Goal: Navigation & Orientation: Find specific page/section

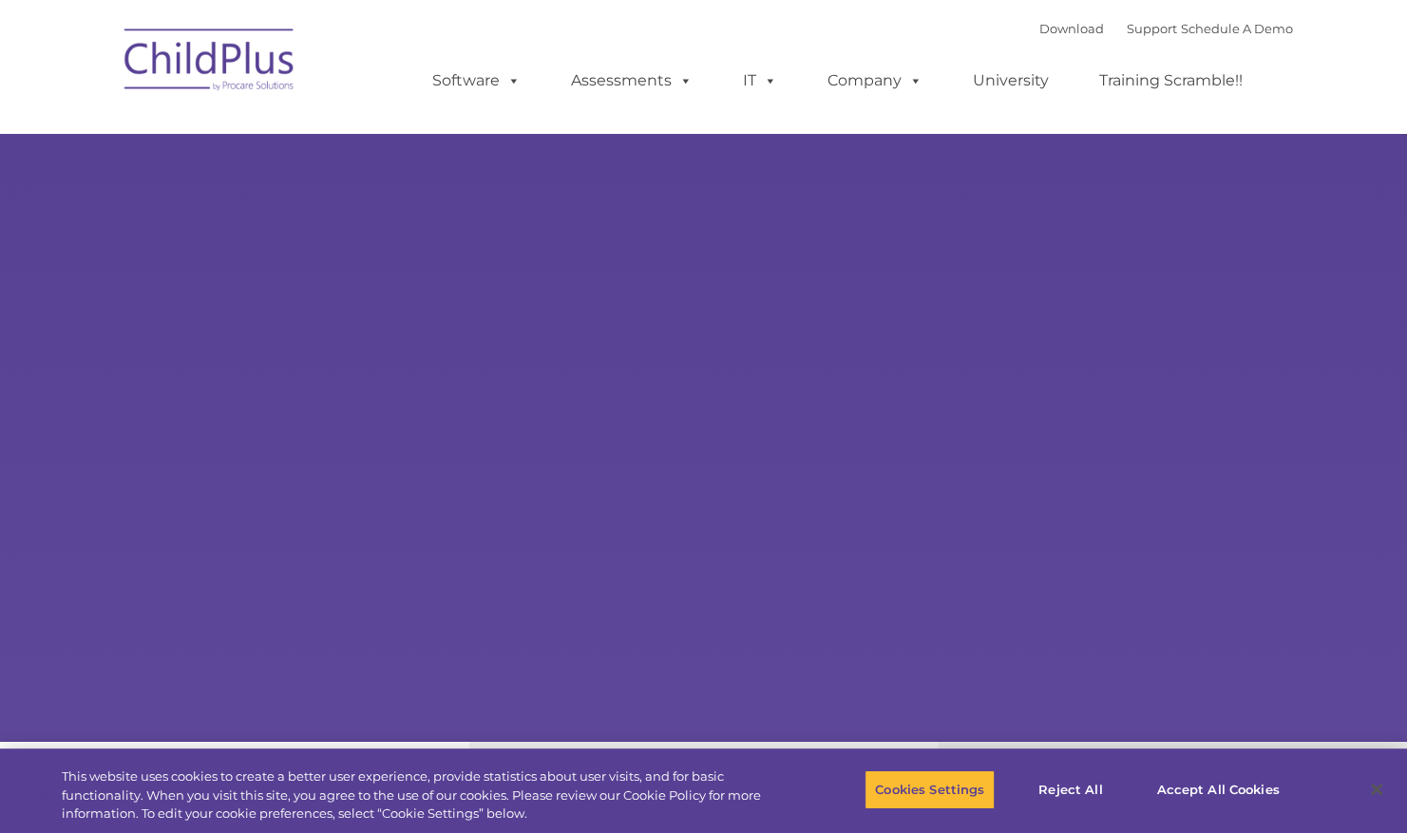
select select "MEDIUM"
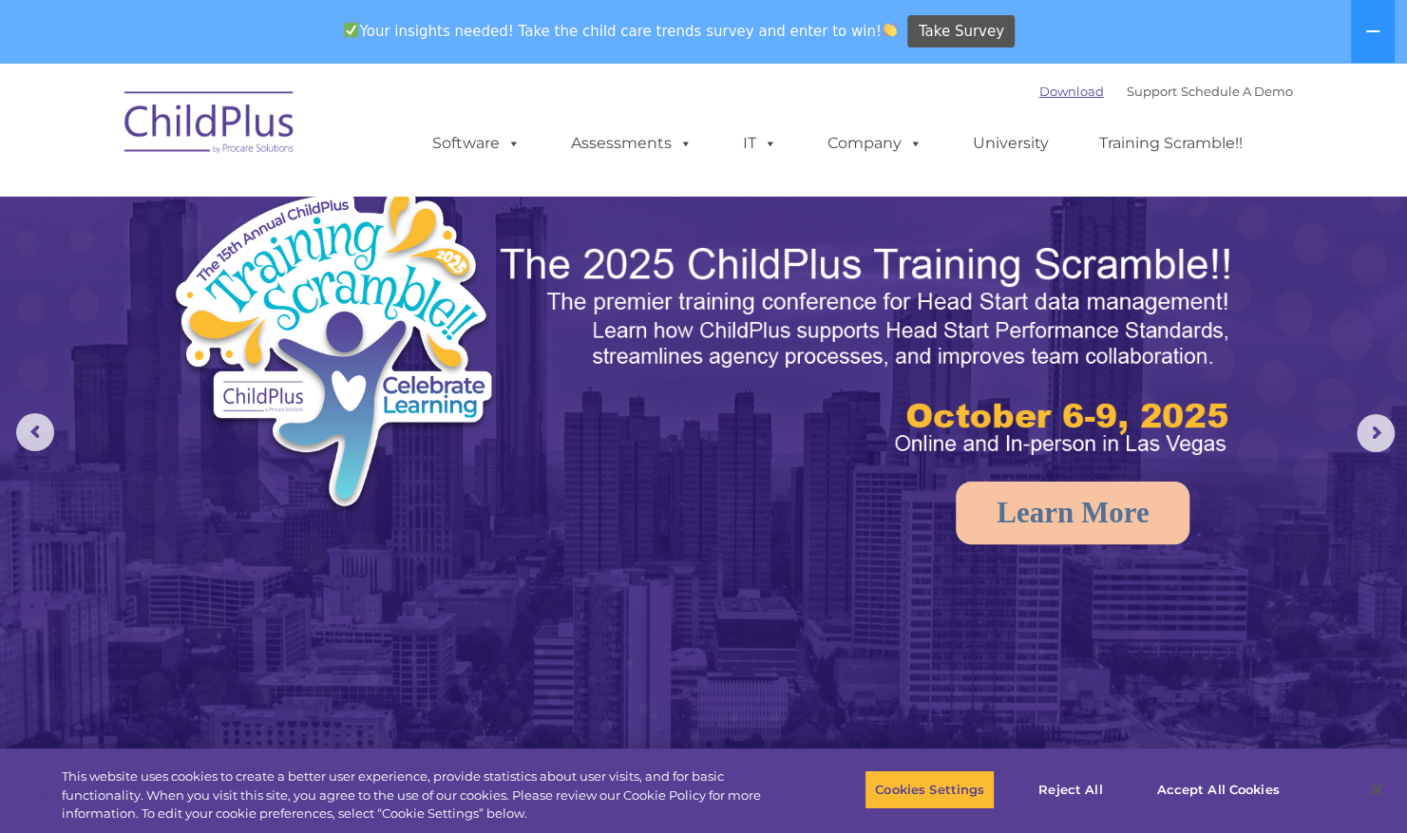
click at [1041, 95] on link "Download" at bounding box center [1071, 91] width 65 height 15
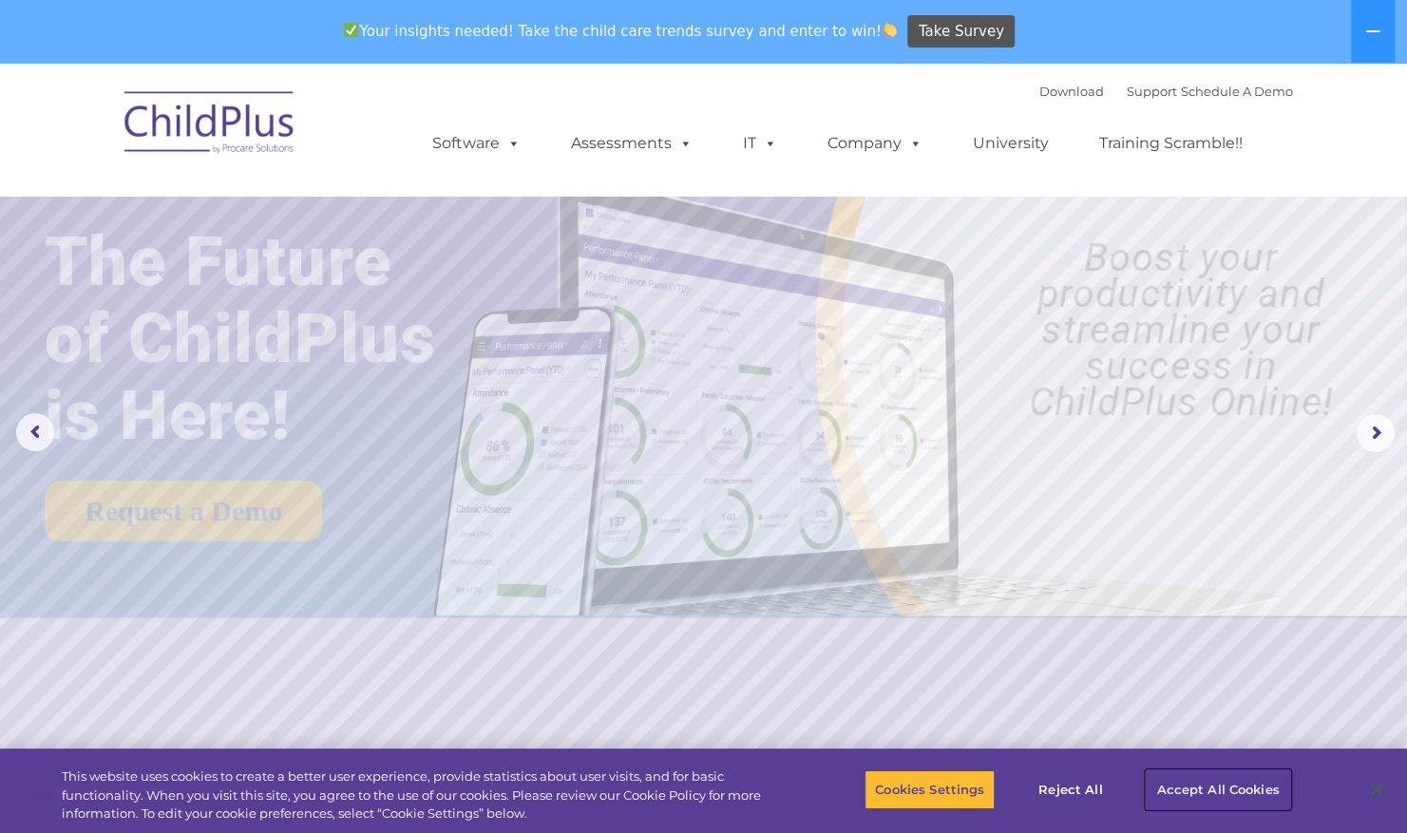
click at [1180, 786] on button "Accept All Cookies" at bounding box center [1216, 789] width 143 height 40
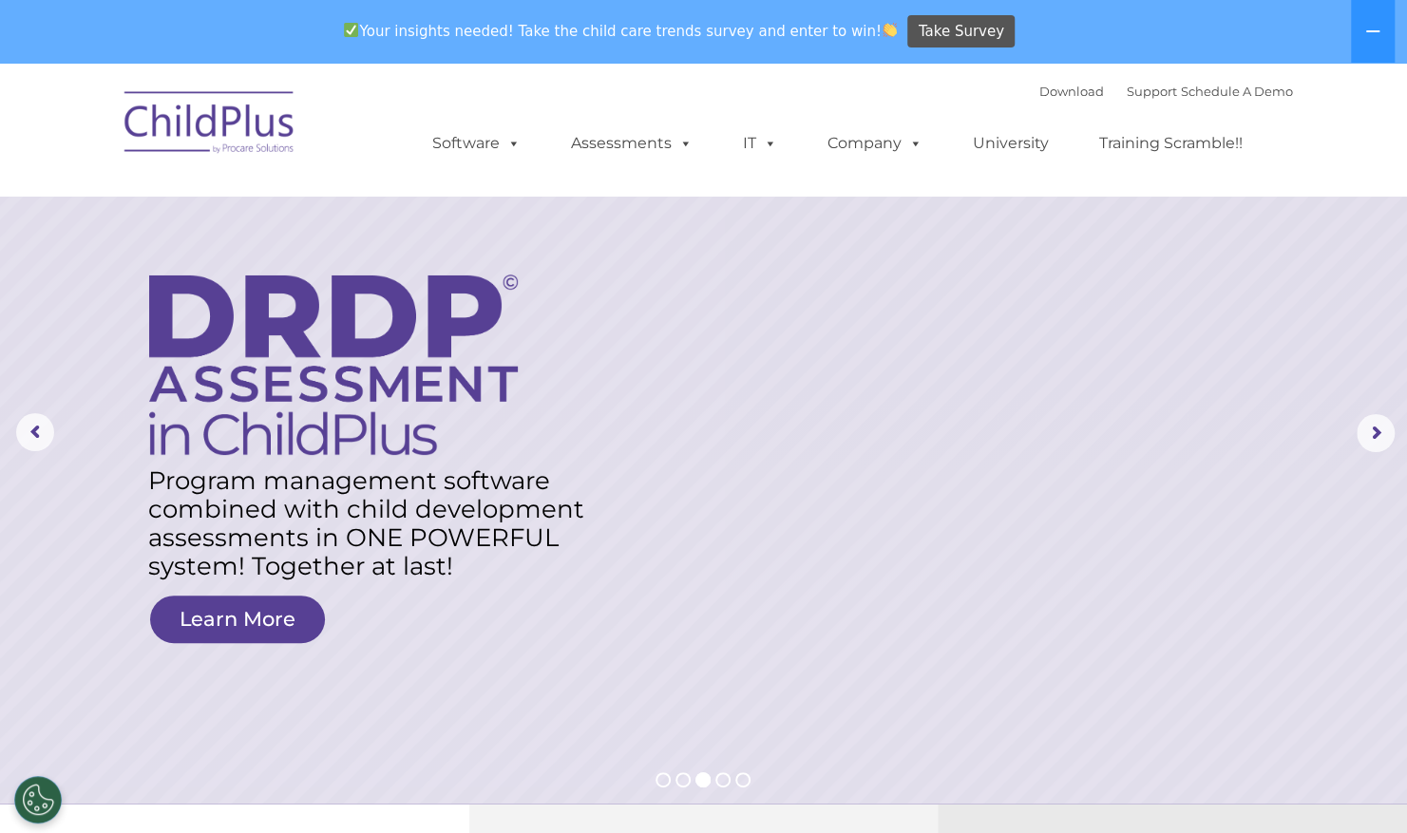
click at [236, 137] on img at bounding box center [210, 125] width 190 height 95
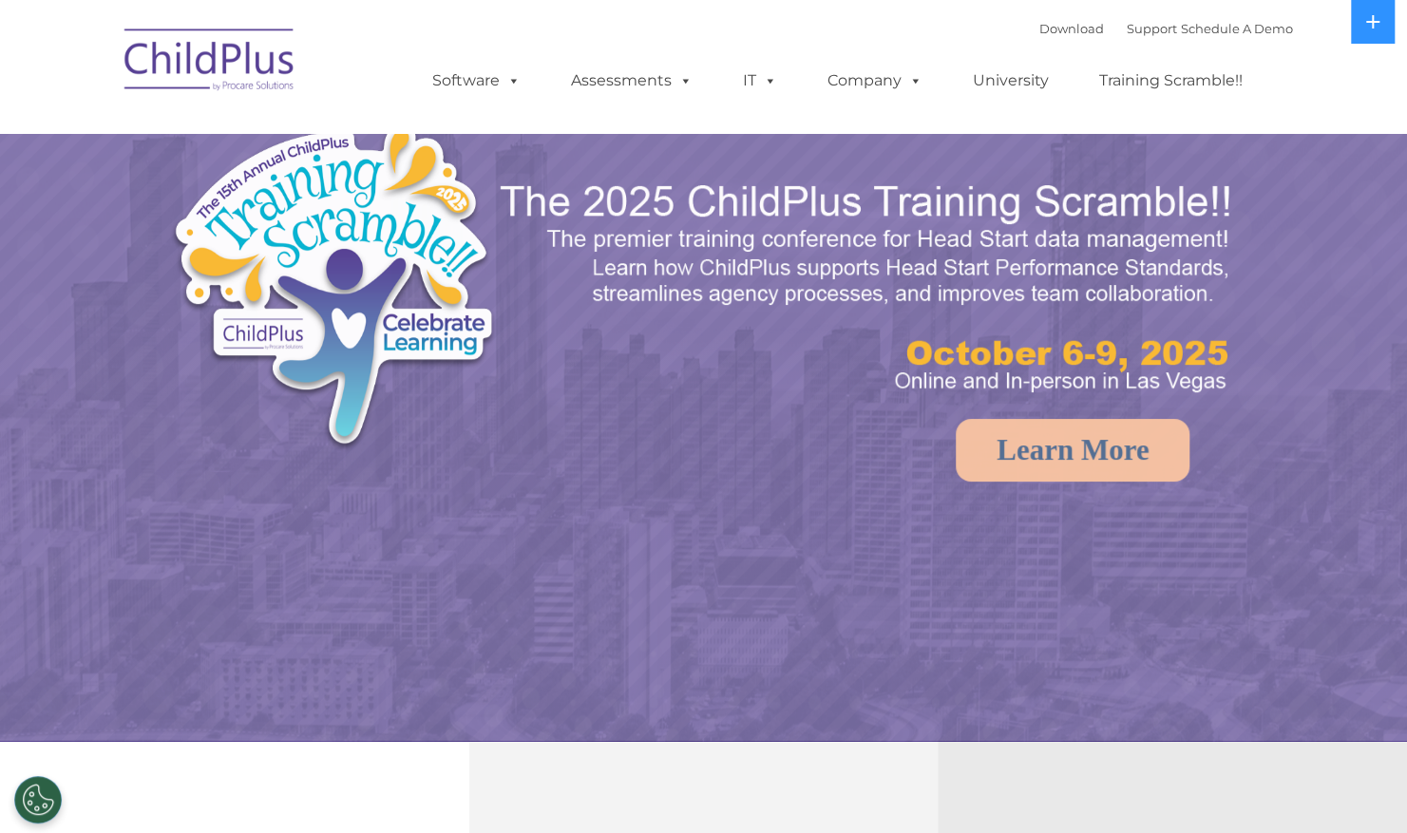
select select "MEDIUM"
